Goal: Contribute content: Contribute content

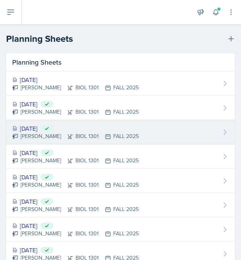
click at [42, 127] on div "[DATE] Submitted" at bounding box center [75, 128] width 126 height 9
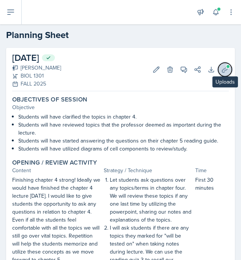
click at [222, 64] on button "Uploads" at bounding box center [225, 70] width 14 height 14
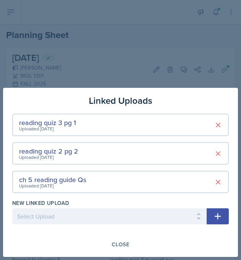
click at [98, 68] on div at bounding box center [120, 130] width 241 height 260
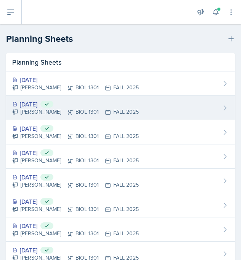
click at [53, 106] on div "[DATE] Submitted" at bounding box center [75, 104] width 126 height 9
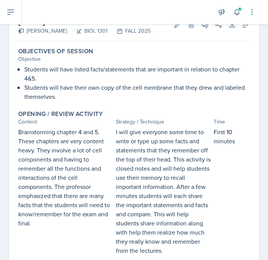
scroll to position [34, 0]
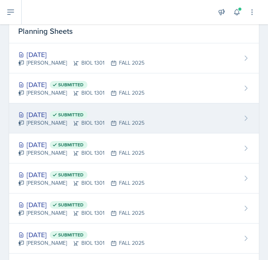
click at [54, 113] on div "Sep 17th, 2025 Submitted" at bounding box center [81, 115] width 126 height 10
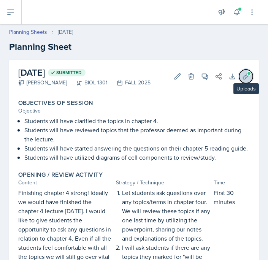
click at [246, 78] on icon at bounding box center [246, 77] width 8 height 8
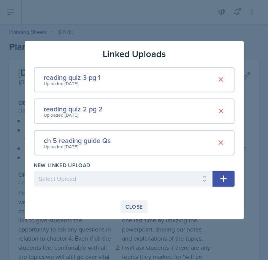
click at [135, 204] on div "Close" at bounding box center [135, 207] width 18 height 6
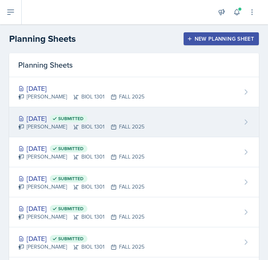
click at [58, 118] on div "[DATE] Submitted" at bounding box center [81, 118] width 126 height 10
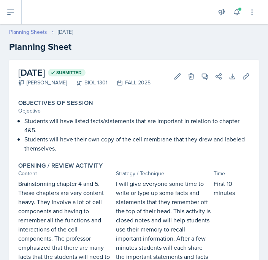
click at [36, 32] on link "Planning Sheets" at bounding box center [28, 32] width 38 height 8
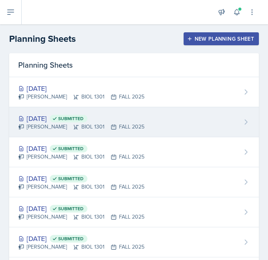
click at [52, 118] on div "[DATE] Submitted" at bounding box center [81, 118] width 126 height 10
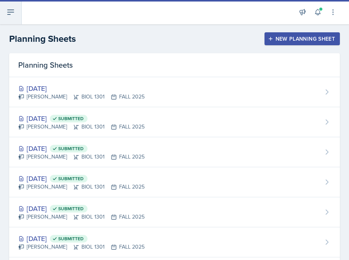
click at [13, 14] on icon at bounding box center [10, 12] width 9 height 9
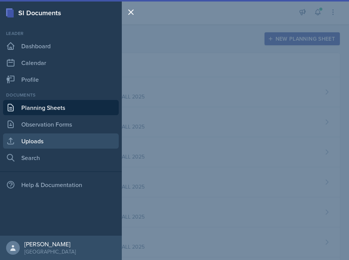
click at [48, 141] on link "Uploads" at bounding box center [61, 141] width 116 height 15
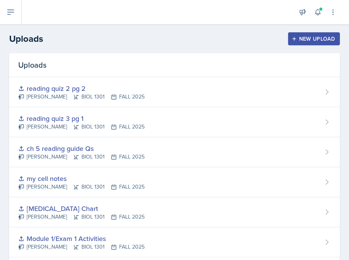
click at [299, 38] on div "New Upload" at bounding box center [314, 39] width 42 height 6
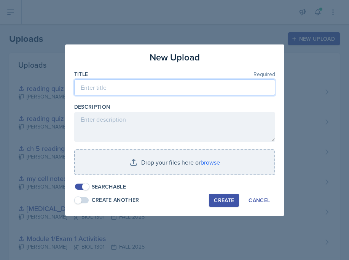
click at [165, 83] on input at bounding box center [174, 88] width 201 height 16
type input "Cell membrane diagram"
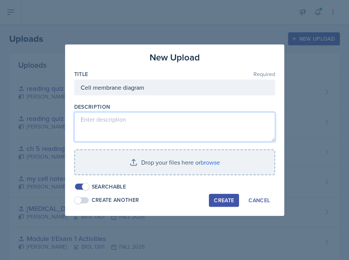
click at [152, 139] on textarea at bounding box center [174, 127] width 201 height 30
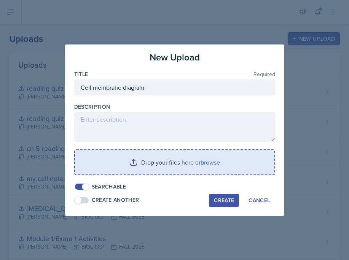
click at [152, 158] on input "file" at bounding box center [174, 162] width 199 height 24
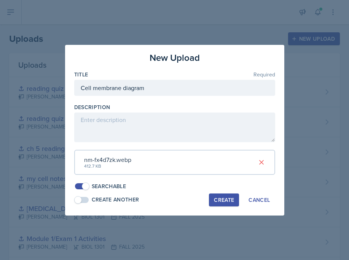
click at [219, 199] on div "Create" at bounding box center [224, 200] width 20 height 6
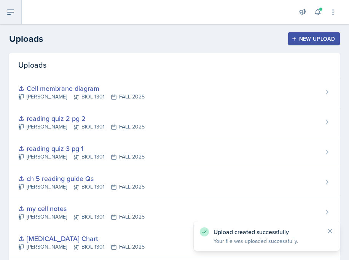
click at [13, 16] on icon at bounding box center [10, 12] width 9 height 9
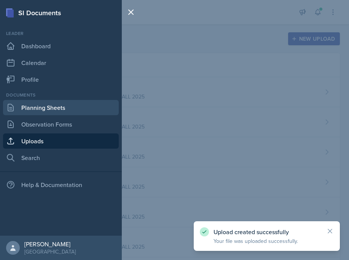
click at [40, 108] on link "Planning Sheets" at bounding box center [61, 107] width 116 height 15
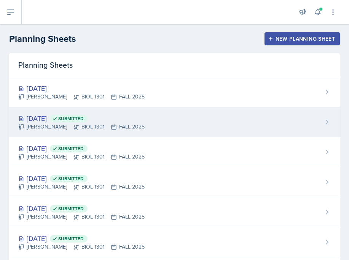
click at [57, 119] on div "[DATE] Submitted" at bounding box center [81, 118] width 126 height 10
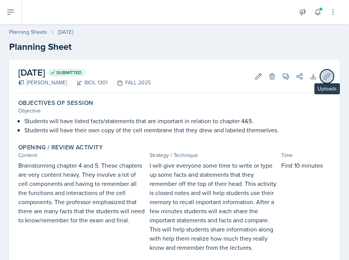
click at [326, 79] on icon at bounding box center [327, 76] width 6 height 6
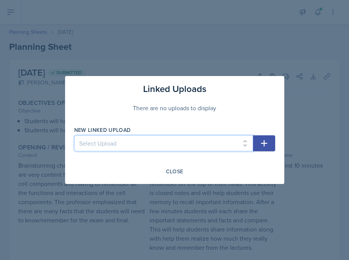
click at [150, 144] on select "Select Upload mod 1 reading quiz 1 pg 1 mod 1 reading quiz 1 pg 2 Reading Quiz …" at bounding box center [163, 144] width 179 height 16
select select "a8bf2d5e-d551-4272-b016-51ebab741fa6"
click at [74, 136] on select "Select Upload mod 1 reading quiz 1 pg 1 mod 1 reading quiz 1 pg 2 Reading Quiz …" at bounding box center [163, 144] width 179 height 16
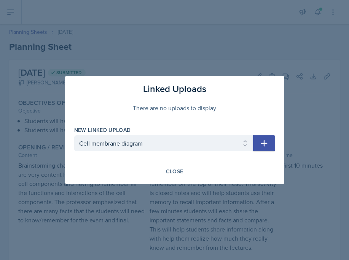
click at [260, 145] on icon "button" at bounding box center [264, 143] width 9 height 9
select select
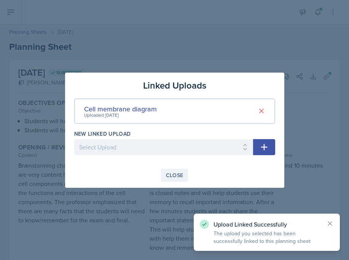
click at [166, 173] on div "Close" at bounding box center [175, 175] width 18 height 6
